Goal: Information Seeking & Learning: Check status

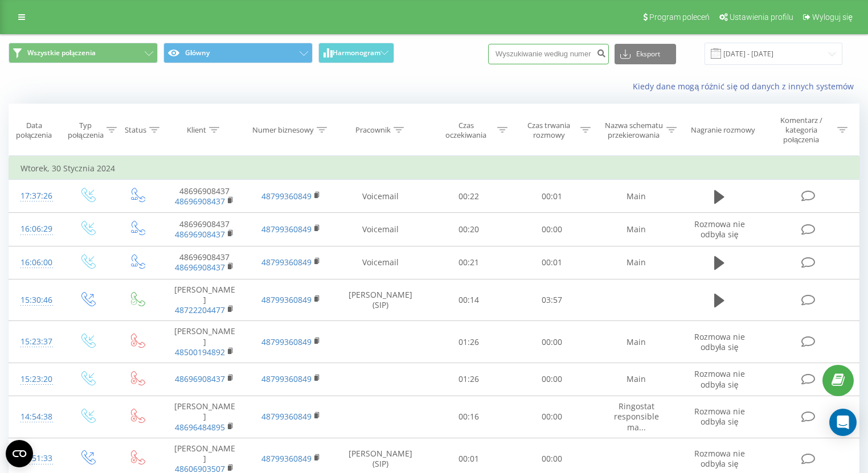
click at [585, 51] on input at bounding box center [548, 54] width 121 height 20
paste input "+48723228732"
click at [526, 51] on input "+48723228732" at bounding box center [548, 54] width 121 height 20
type input "723228732"
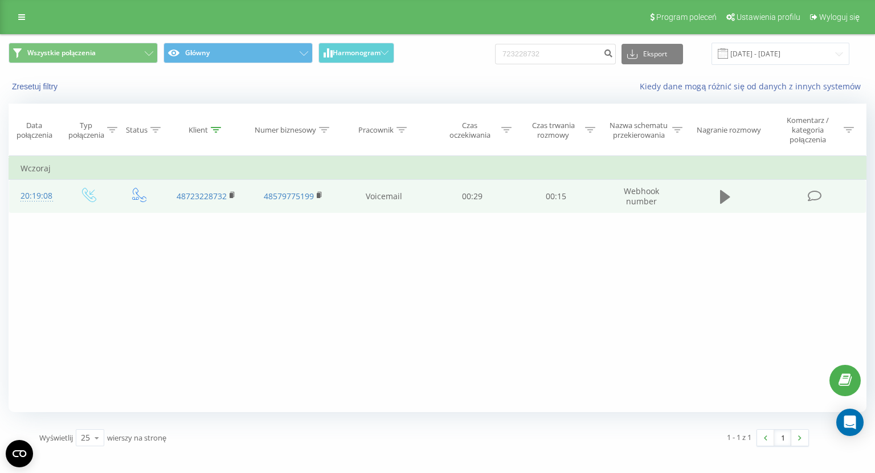
click at [724, 197] on icon at bounding box center [725, 197] width 10 height 14
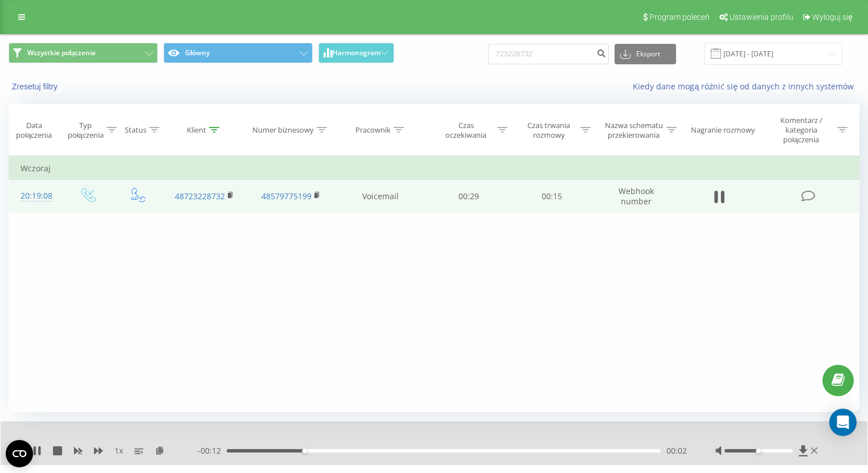
click at [642, 460] on div "1 x - 00:12 00:02 00:02" at bounding box center [434, 443] width 867 height 44
drag, startPoint x: 774, startPoint y: 451, endPoint x: 811, endPoint y: 450, distance: 37.6
click at [811, 450] on div at bounding box center [767, 450] width 105 height 11
drag, startPoint x: 261, startPoint y: 452, endPoint x: 195, endPoint y: 448, distance: 66.2
click at [195, 448] on div "1 x - 00:15 00:00 00:00" at bounding box center [425, 450] width 787 height 11
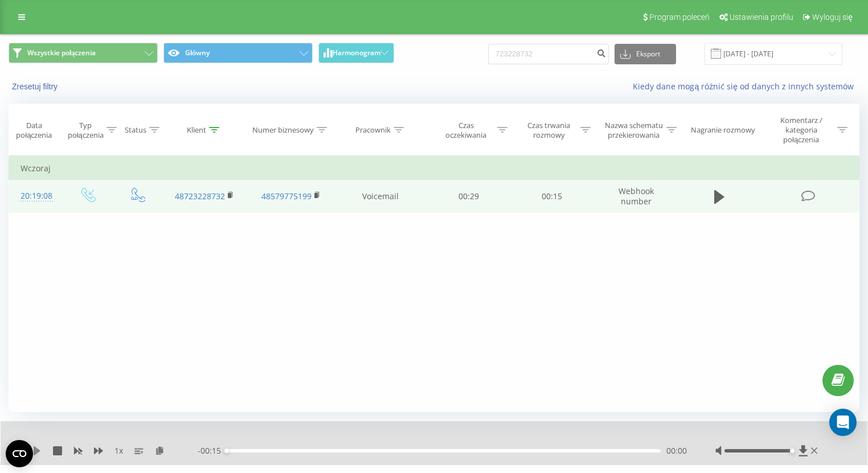
click at [38, 451] on icon at bounding box center [37, 450] width 7 height 9
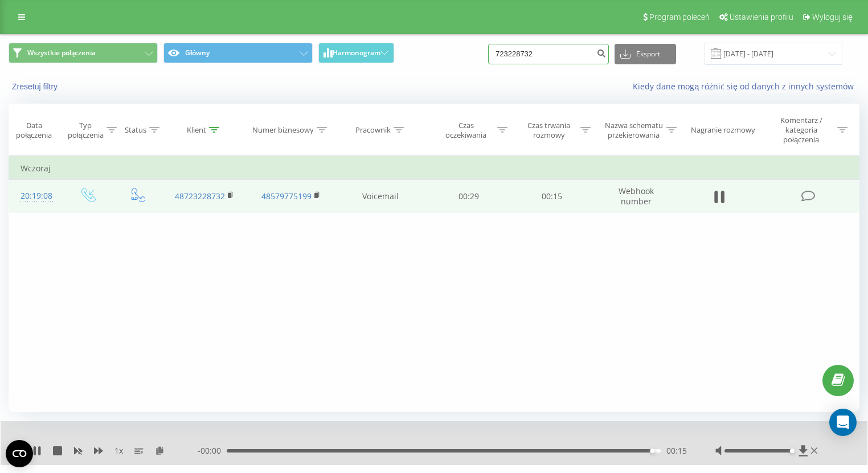
click at [535, 52] on input "723228732" at bounding box center [548, 54] width 121 height 20
paste input "+48609250770"
click at [526, 50] on input "+48609250770" at bounding box center [548, 54] width 121 height 20
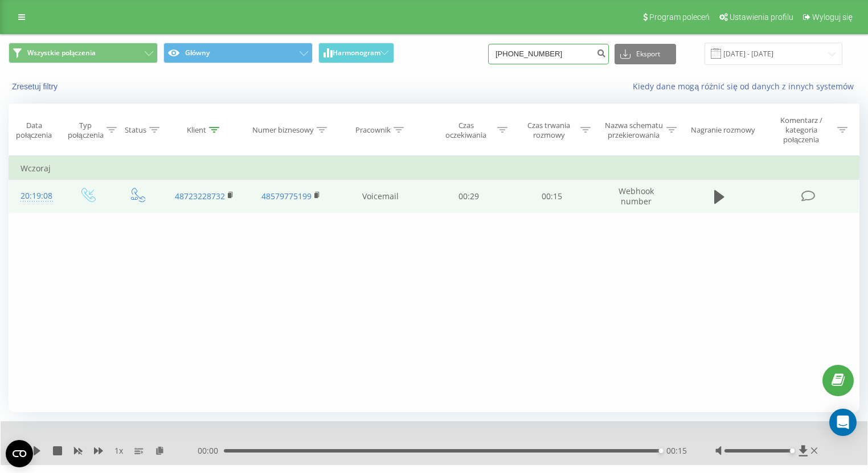
click at [524, 50] on input "+48609250770" at bounding box center [548, 54] width 121 height 20
type input "609250770"
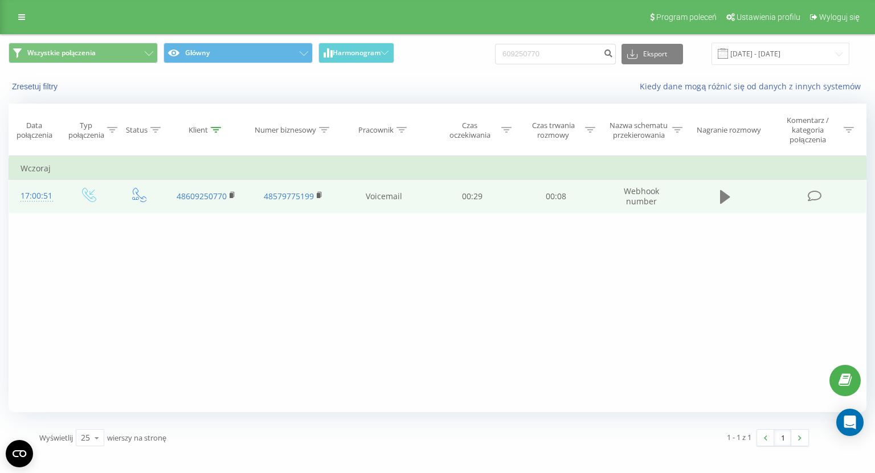
click at [731, 199] on button at bounding box center [724, 196] width 17 height 17
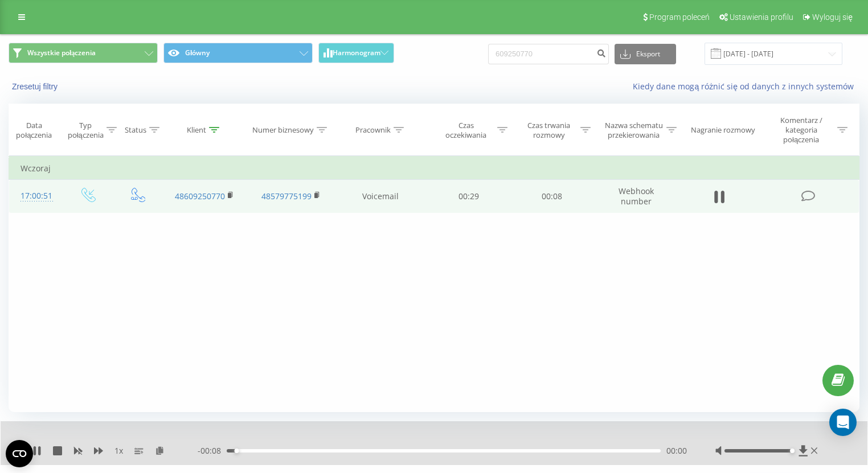
drag, startPoint x: 769, startPoint y: 449, endPoint x: 795, endPoint y: 453, distance: 27.1
click at [792, 450] on div at bounding box center [758, 450] width 68 height 3
click at [232, 194] on icon at bounding box center [231, 194] width 4 height 5
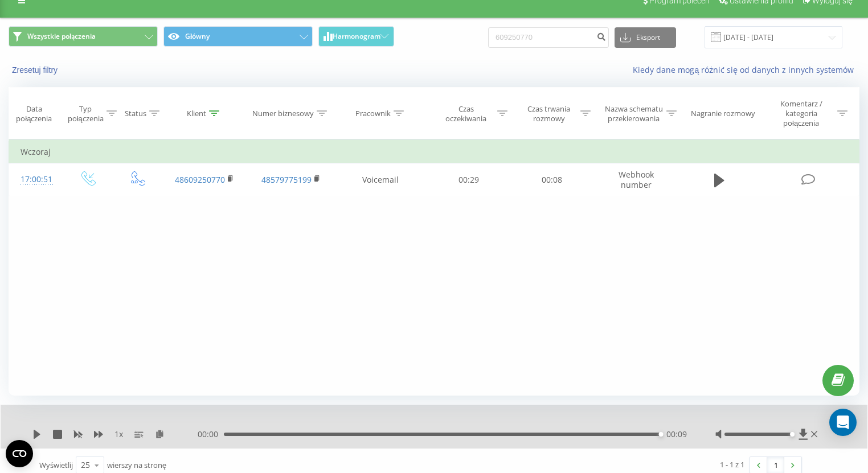
scroll to position [25, 0]
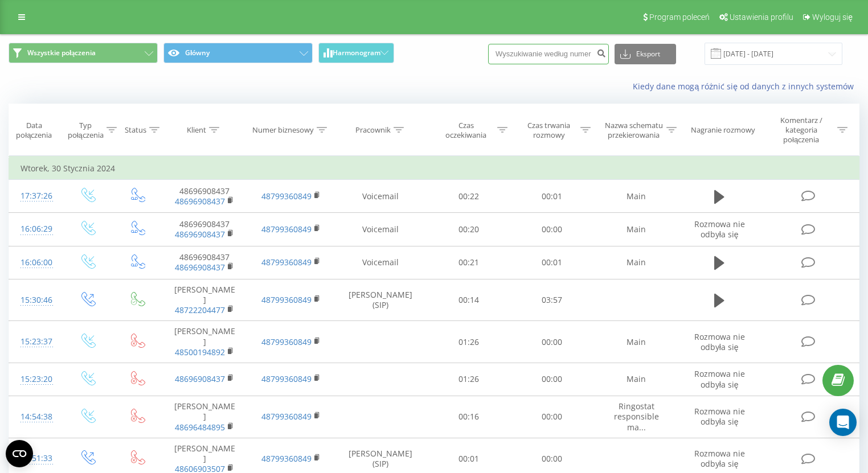
click at [561, 53] on input at bounding box center [548, 54] width 121 height 20
paste input "[PHONE_NUMBER]"
click at [520, 50] on input "[PHONE_NUMBER]" at bounding box center [548, 54] width 121 height 20
click at [522, 54] on input "[PHONE_NUMBER]" at bounding box center [548, 54] width 121 height 20
type input "723228732"
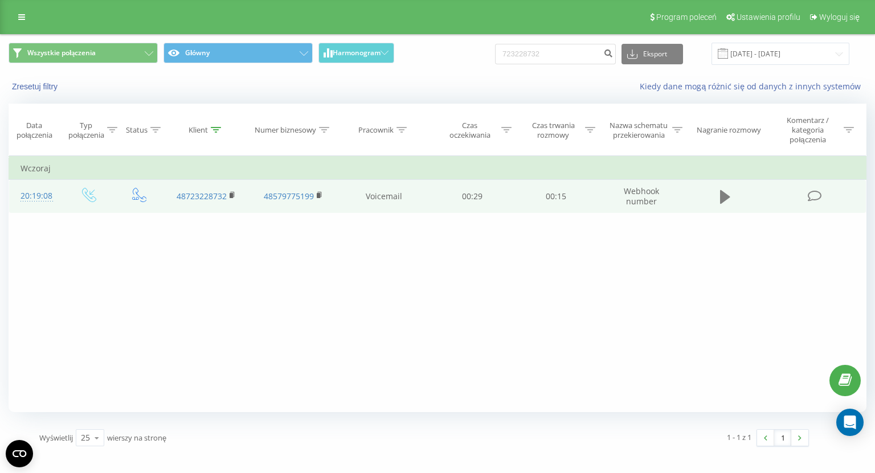
drag, startPoint x: 715, startPoint y: 210, endPoint x: 724, endPoint y: 196, distance: 16.4
click at [717, 205] on td at bounding box center [725, 196] width 80 height 33
click at [724, 196] on icon at bounding box center [725, 197] width 10 height 14
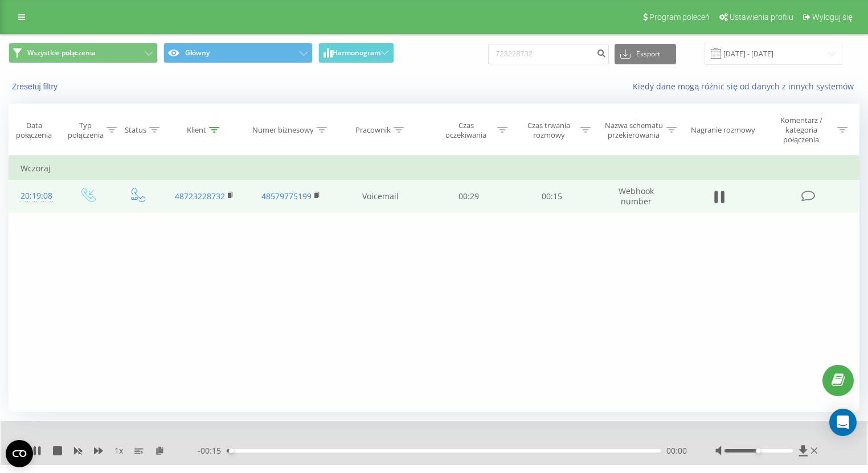
drag, startPoint x: 807, startPoint y: 455, endPoint x: 815, endPoint y: 456, distance: 8.0
click at [815, 456] on div at bounding box center [767, 450] width 105 height 11
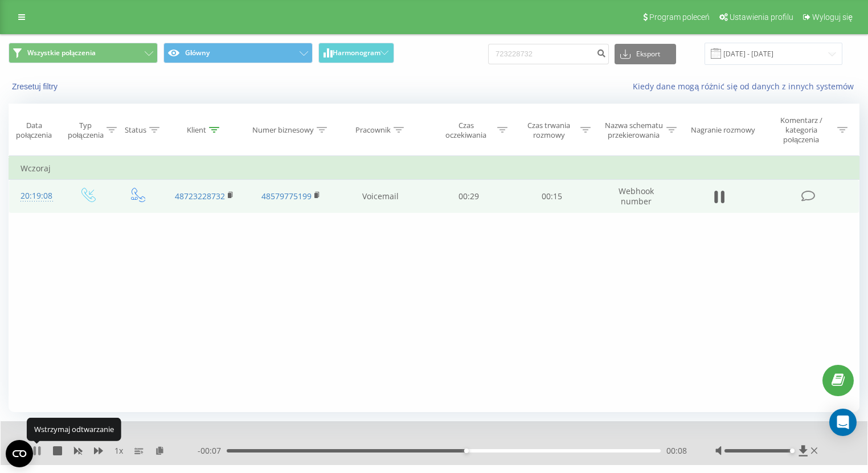
click at [41, 453] on icon at bounding box center [36, 450] width 9 height 9
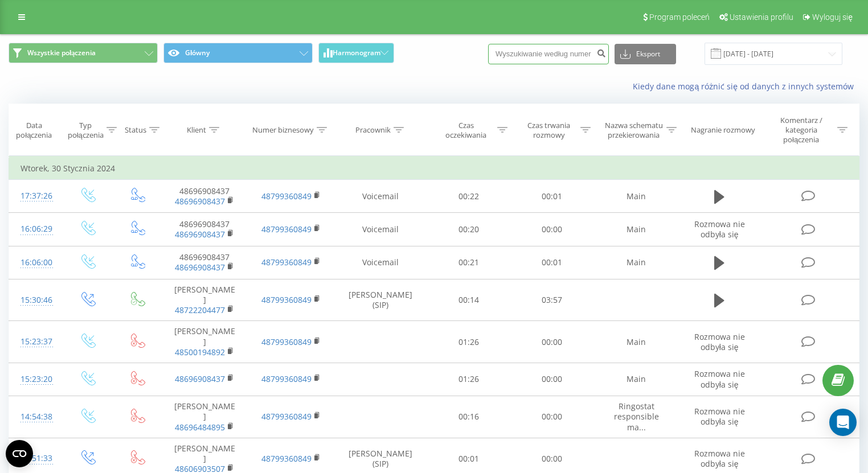
click at [532, 53] on input at bounding box center [548, 54] width 121 height 20
paste input "+48609250770"
click at [524, 51] on input "+48609250770" at bounding box center [548, 54] width 121 height 20
type input "609250770"
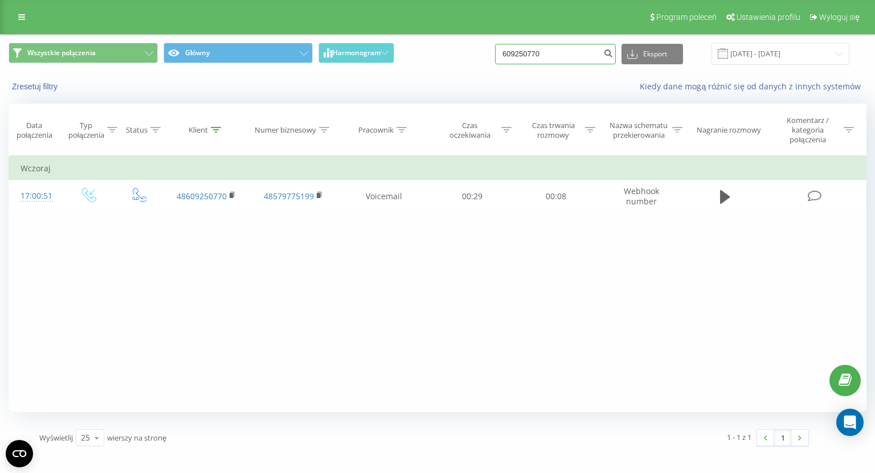
click at [581, 59] on input "609250770" at bounding box center [555, 54] width 121 height 20
paste input "48"
click at [526, 50] on input "48609250770" at bounding box center [555, 54] width 121 height 20
type input "609250770"
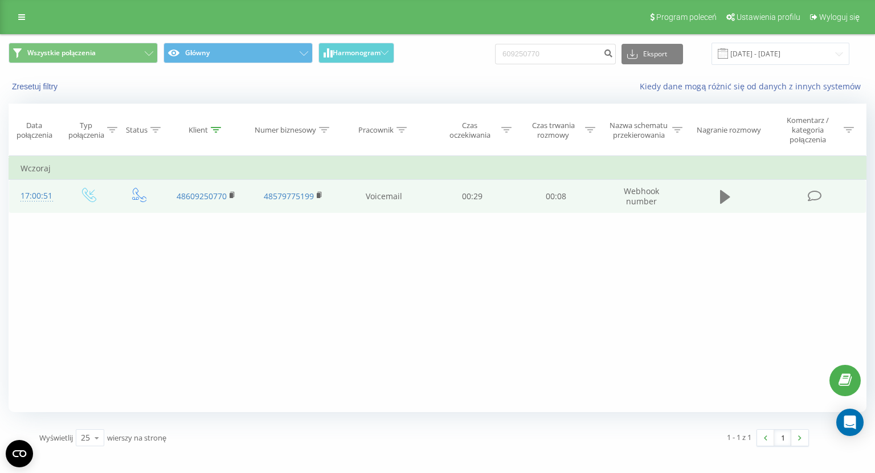
click at [732, 194] on button at bounding box center [724, 196] width 17 height 17
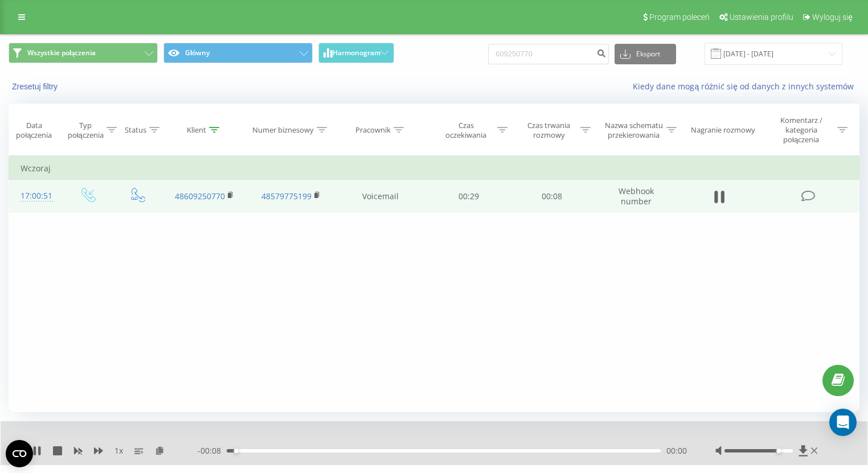
drag, startPoint x: 763, startPoint y: 449, endPoint x: 819, endPoint y: 451, distance: 56.4
click at [819, 451] on div at bounding box center [767, 450] width 105 height 11
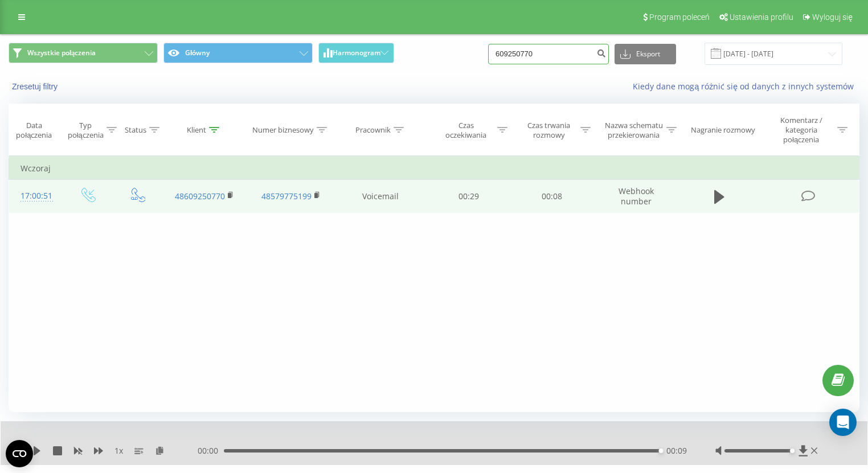
click at [549, 50] on input "609250770" at bounding box center [548, 54] width 121 height 20
paste input "48609250770"
click at [519, 48] on input "48609250770" at bounding box center [548, 54] width 121 height 20
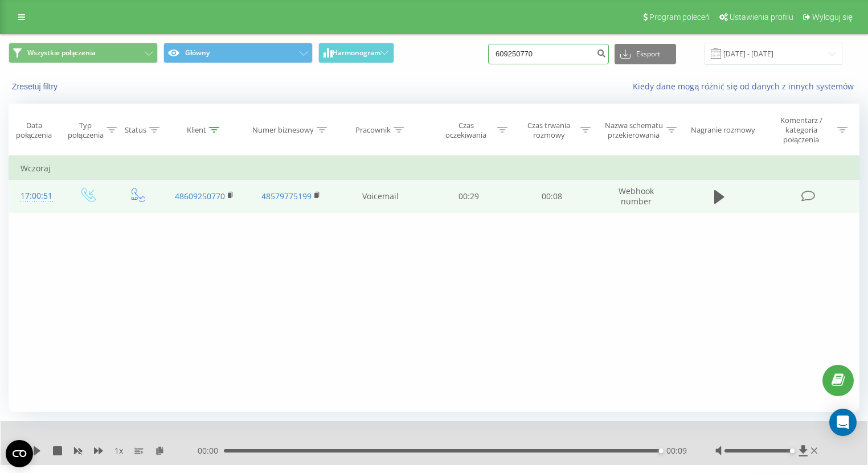
type input "609250770"
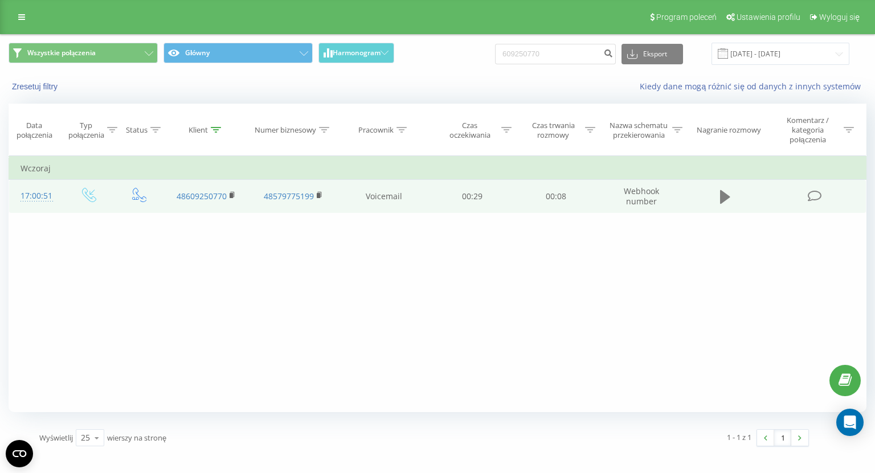
click at [729, 194] on icon at bounding box center [725, 197] width 10 height 16
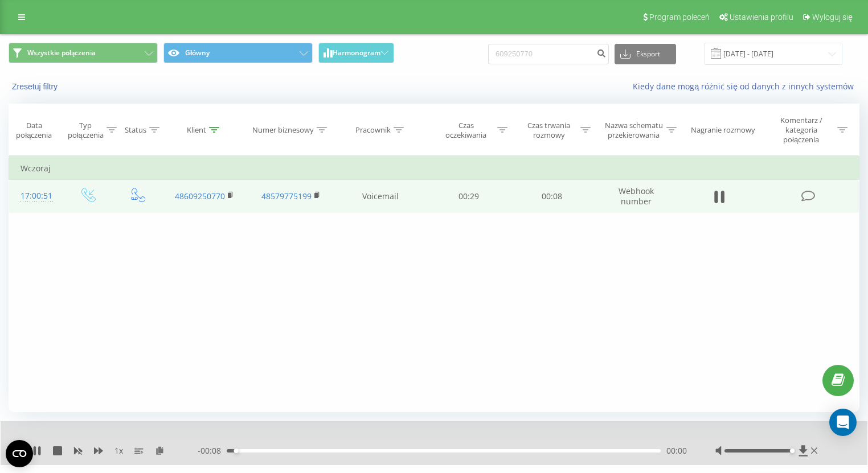
drag, startPoint x: 765, startPoint y: 450, endPoint x: 817, endPoint y: 448, distance: 51.8
click at [817, 448] on div at bounding box center [767, 450] width 105 height 11
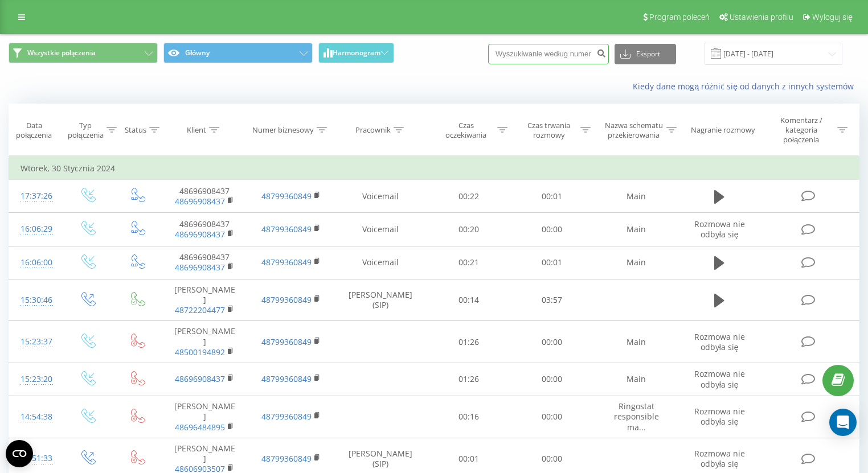
click at [570, 57] on input at bounding box center [548, 54] width 121 height 20
paste input "[PHONE_NUMBER]"
click at [523, 48] on input "[PHONE_NUMBER]" at bounding box center [548, 54] width 121 height 20
type input "530651150"
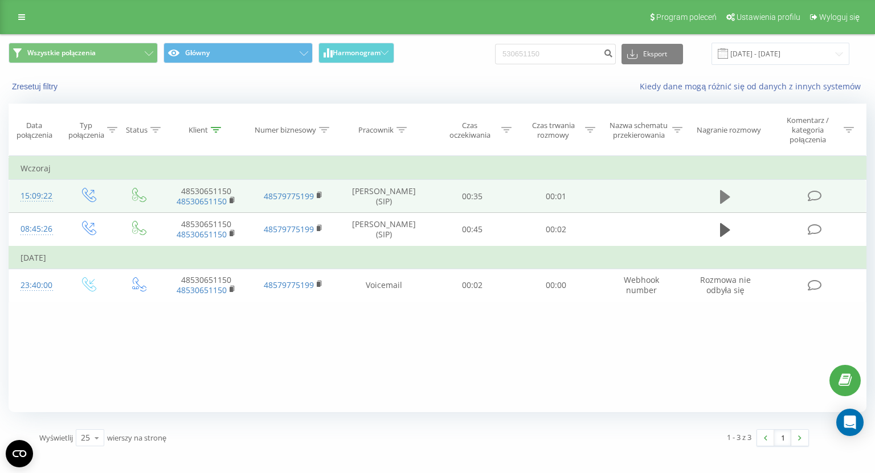
click at [721, 191] on icon at bounding box center [725, 197] width 10 height 14
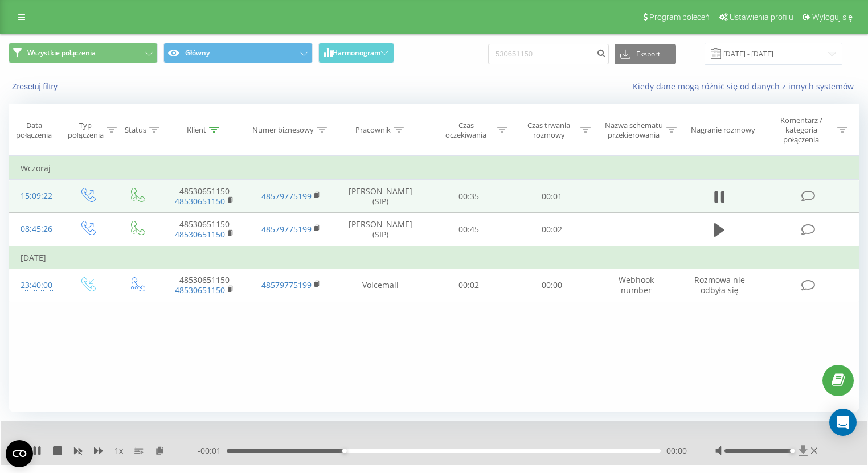
drag, startPoint x: 776, startPoint y: 450, endPoint x: 807, endPoint y: 453, distance: 31.4
click at [807, 453] on div at bounding box center [767, 450] width 105 height 11
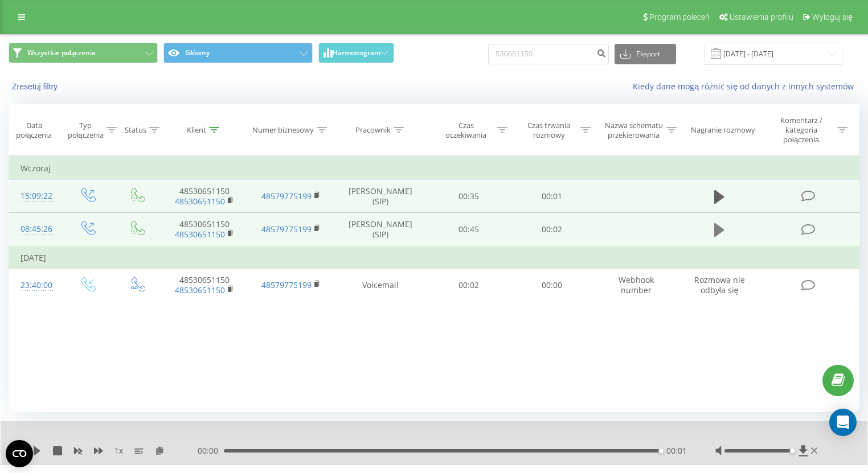
click at [719, 231] on icon at bounding box center [719, 230] width 10 height 14
